Goal: Communication & Community: Answer question/provide support

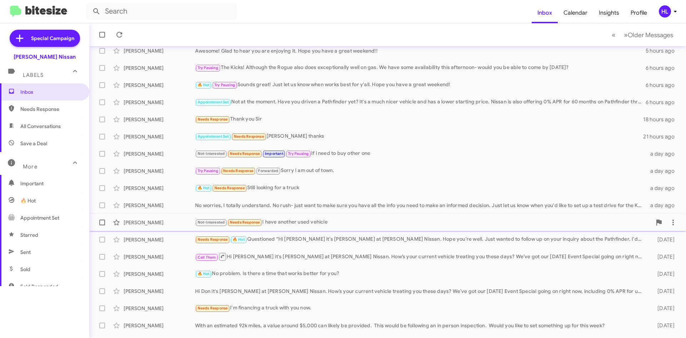
scroll to position [77, 0]
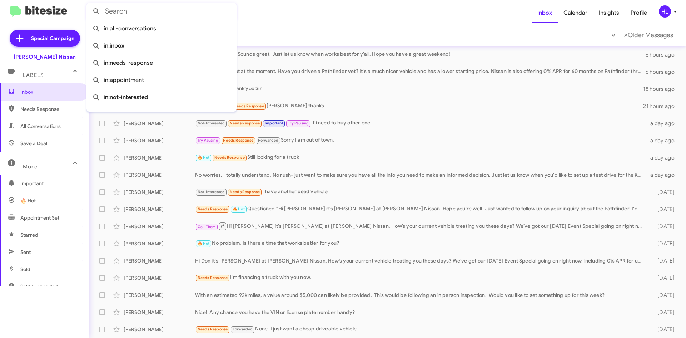
click at [183, 18] on input "text" at bounding box center [162, 11] width 150 height 17
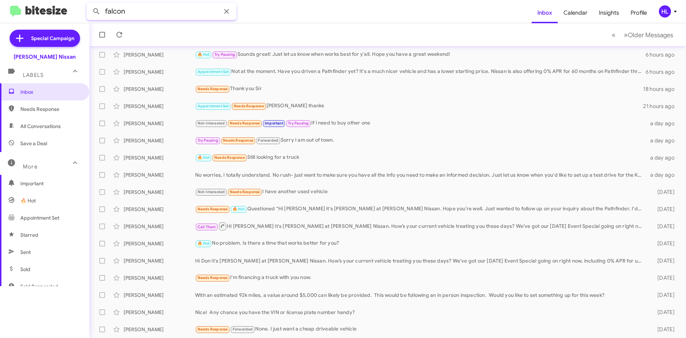
type input "falcon"
click at [89, 4] on button at bounding box center [96, 11] width 14 height 14
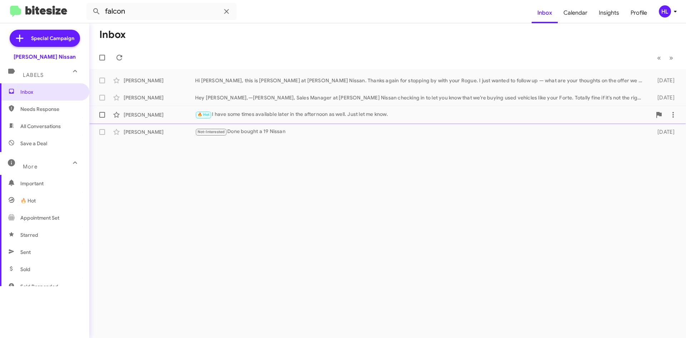
click at [176, 113] on div "[PERSON_NAME]" at bounding box center [159, 114] width 71 height 7
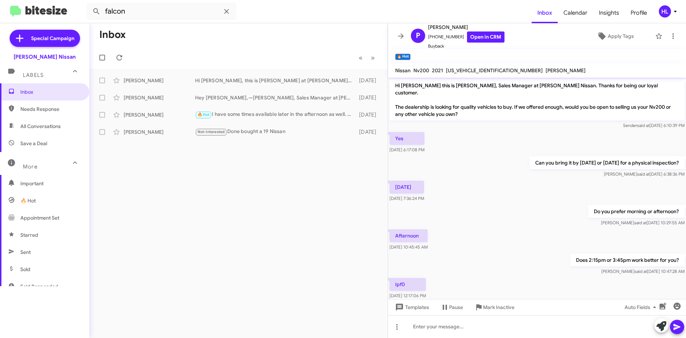
scroll to position [35, 0]
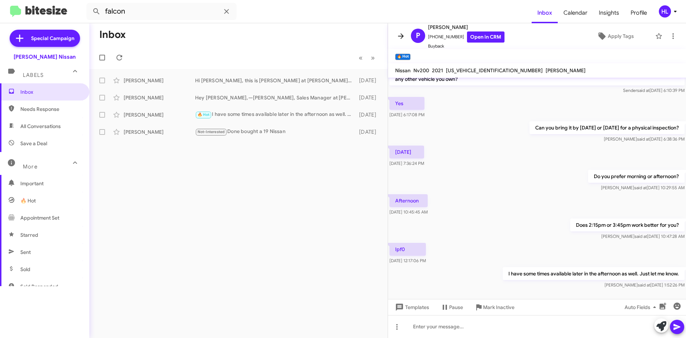
click at [401, 31] on button at bounding box center [401, 36] width 14 height 14
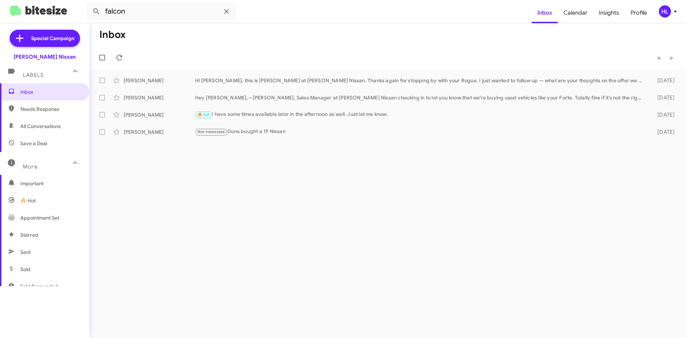
click at [37, 13] on img at bounding box center [38, 12] width 57 height 12
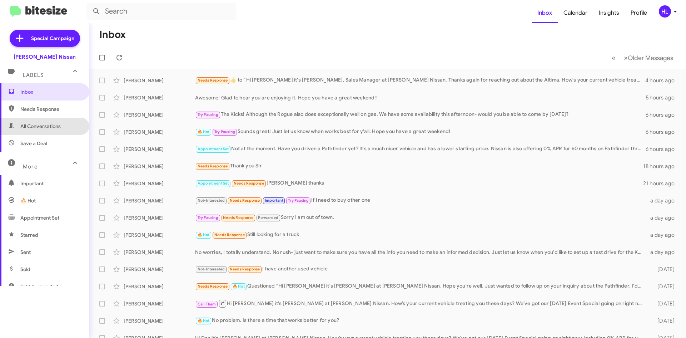
click at [52, 132] on span "All Conversations" at bounding box center [44, 126] width 89 height 17
type input "in:all-conversations"
